Goal: Transaction & Acquisition: Download file/media

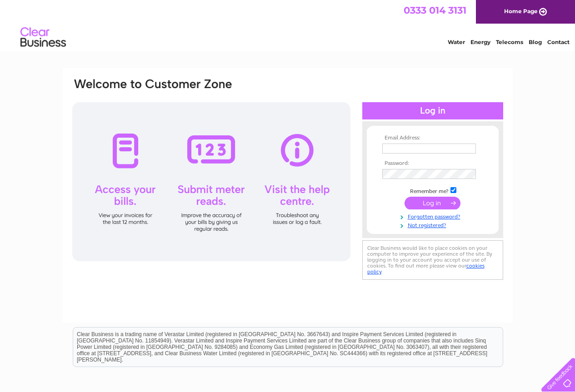
type input "[EMAIL_ADDRESS][DOMAIN_NAME]"
click at [440, 200] on input "submit" at bounding box center [433, 203] width 56 height 13
click at [434, 203] on input "submit" at bounding box center [433, 203] width 56 height 13
click at [430, 204] on input "submit" at bounding box center [433, 203] width 56 height 13
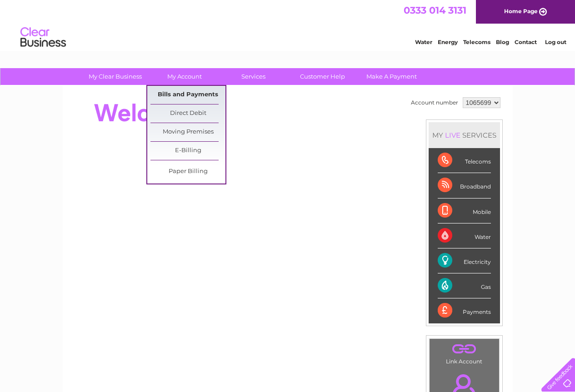
click at [190, 96] on link "Bills and Payments" at bounding box center [187, 95] width 75 height 18
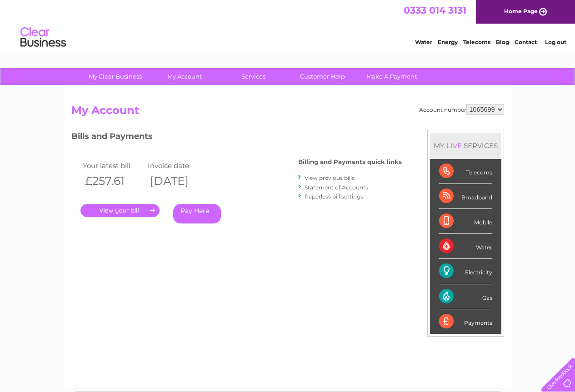
click at [136, 210] on link "." at bounding box center [119, 210] width 79 height 13
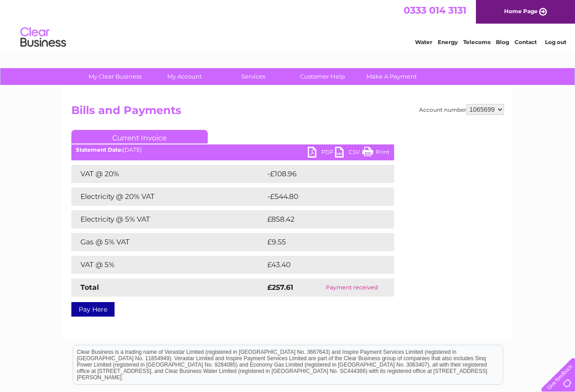
click at [321, 149] on link "PDF" at bounding box center [321, 153] width 27 height 13
click at [326, 151] on link "PDF" at bounding box center [321, 153] width 27 height 13
click at [322, 151] on link "PDF" at bounding box center [321, 153] width 27 height 13
click at [326, 150] on link "PDF" at bounding box center [321, 153] width 27 height 13
